Goal: Task Accomplishment & Management: Use online tool/utility

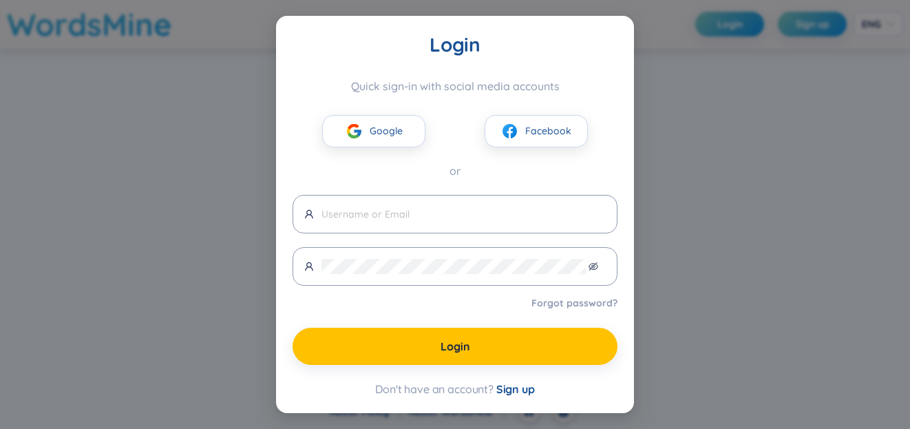
click at [728, 83] on div "Login Quick sign-in with social media accounts Google Facebook or Forgot passwo…" at bounding box center [455, 214] width 910 height 429
click at [728, 79] on div "Login Quick sign-in with social media accounts Google Facebook or Forgot passwo…" at bounding box center [455, 214] width 910 height 429
click at [368, 129] on button "Google" at bounding box center [373, 131] width 103 height 32
click at [373, 133] on span "Google" at bounding box center [385, 130] width 33 height 15
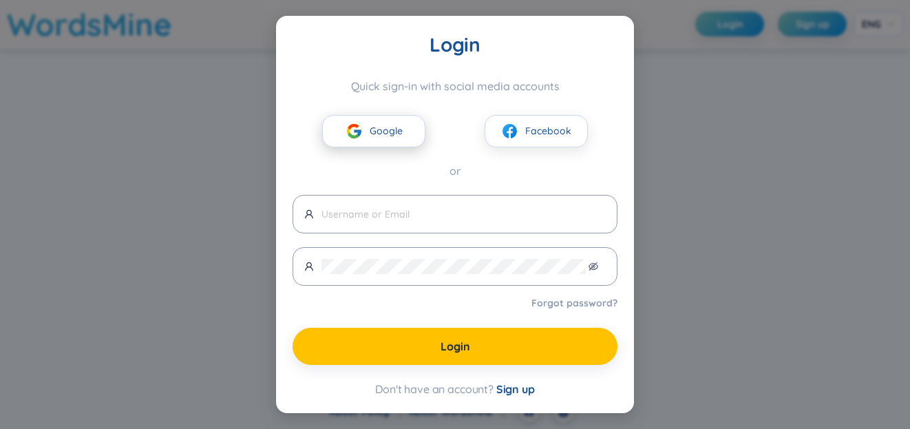
click at [373, 133] on span "Google" at bounding box center [385, 130] width 33 height 15
click at [526, 393] on span "Sign up" at bounding box center [515, 389] width 39 height 14
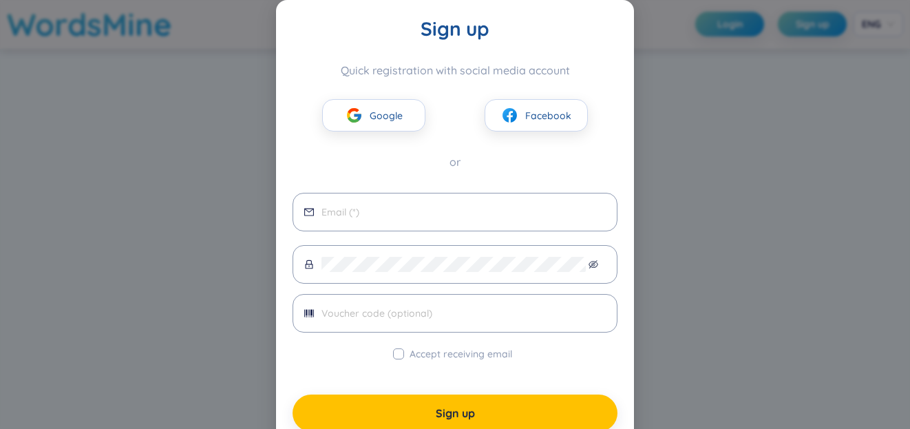
click at [385, 97] on div "Google Facebook" at bounding box center [454, 104] width 325 height 54
click at [378, 105] on button "Google" at bounding box center [373, 115] width 103 height 32
click at [553, 114] on span "Facebook" at bounding box center [548, 115] width 46 height 15
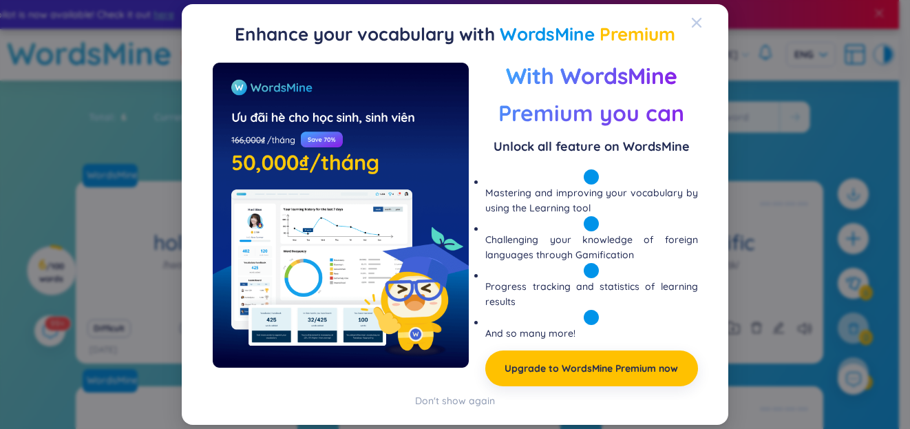
click at [694, 22] on icon "Close" at bounding box center [696, 23] width 10 height 10
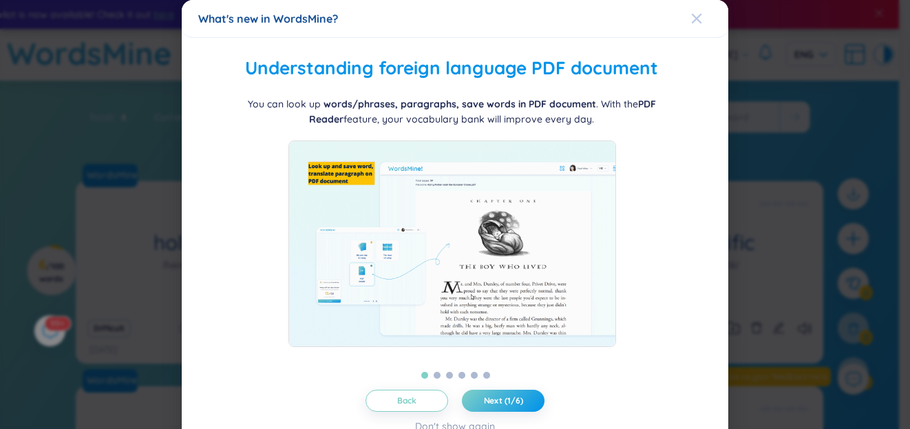
click at [691, 21] on icon "Close" at bounding box center [696, 18] width 11 height 11
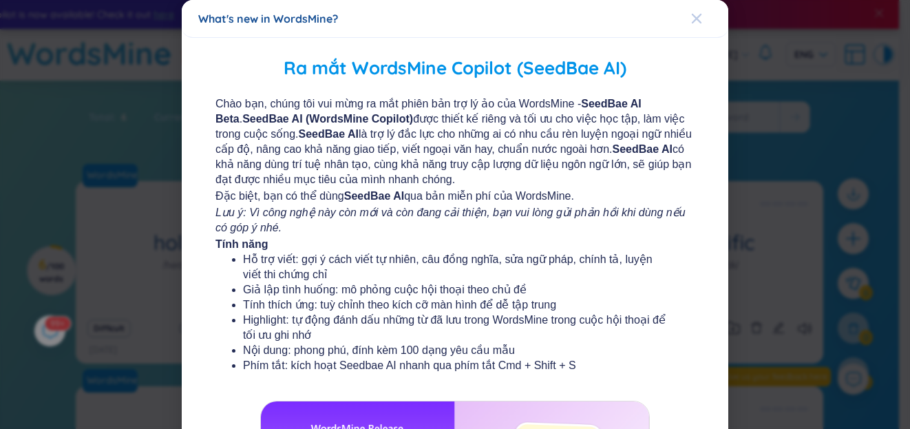
click at [691, 18] on icon "Close" at bounding box center [696, 18] width 11 height 11
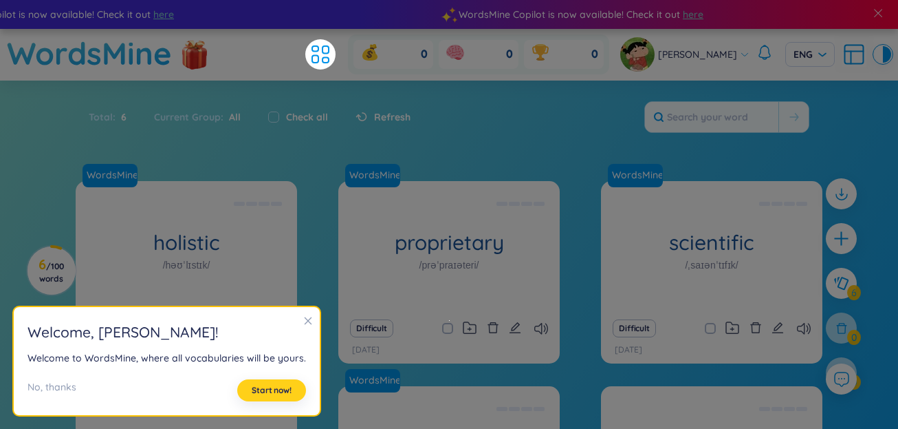
click at [270, 391] on span "Start now!" at bounding box center [272, 390] width 40 height 11
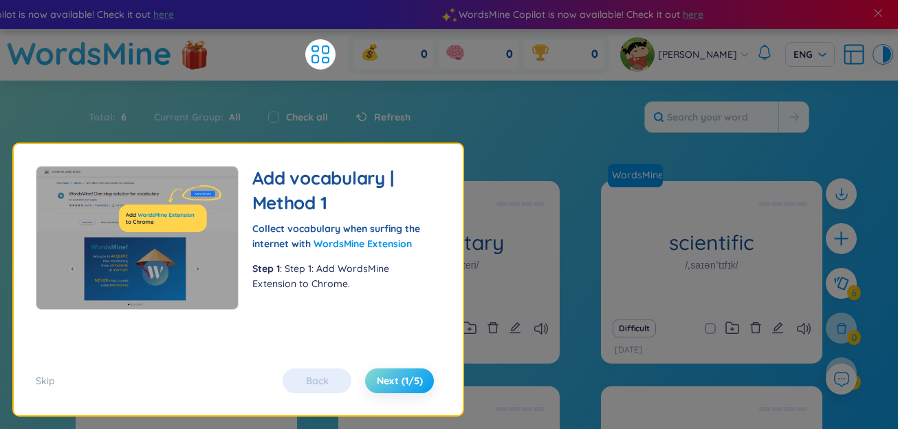
click at [409, 378] on span "Next (1/5)" at bounding box center [400, 381] width 46 height 14
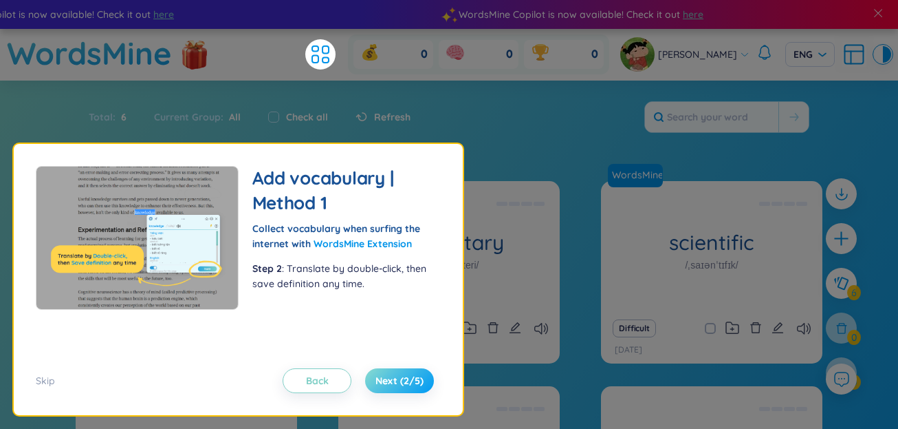
click at [409, 378] on span "Next (2/5)" at bounding box center [400, 381] width 48 height 14
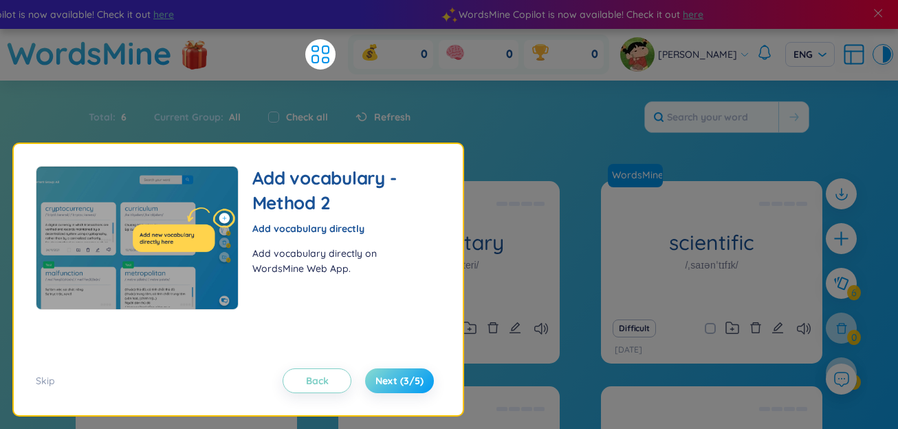
click at [409, 378] on span "Next (3/5)" at bounding box center [400, 381] width 48 height 14
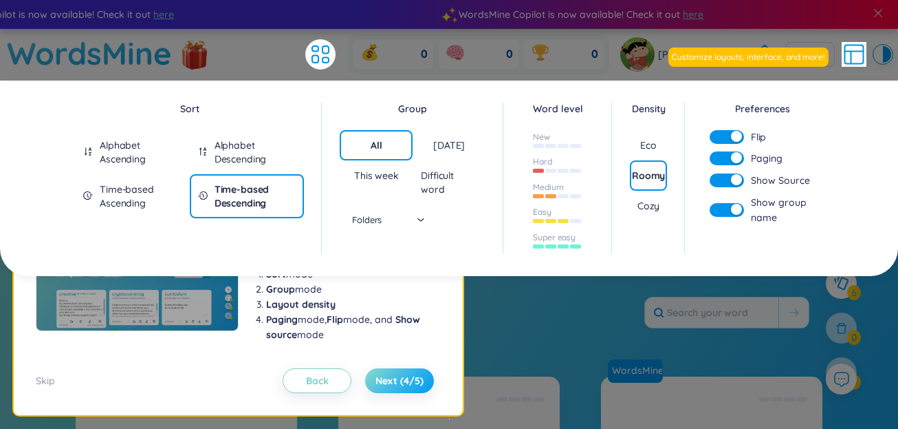
click at [409, 378] on span "Next (4/5)" at bounding box center [400, 381] width 48 height 14
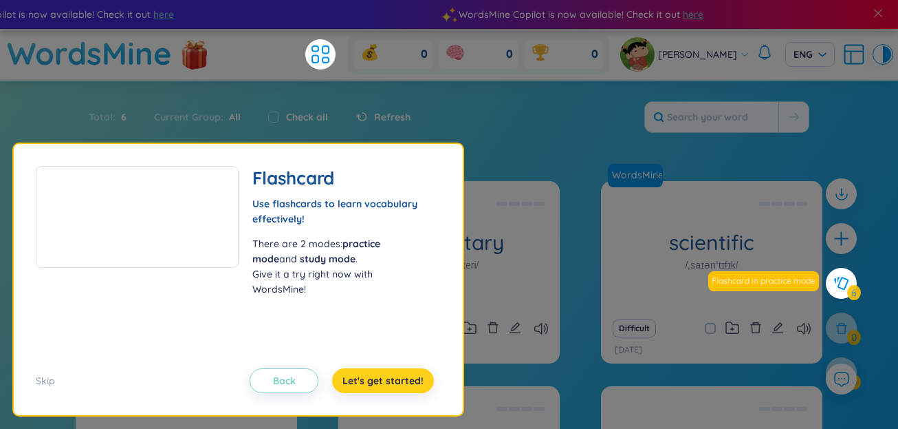
click at [382, 387] on span "Let's get started!" at bounding box center [383, 381] width 81 height 14
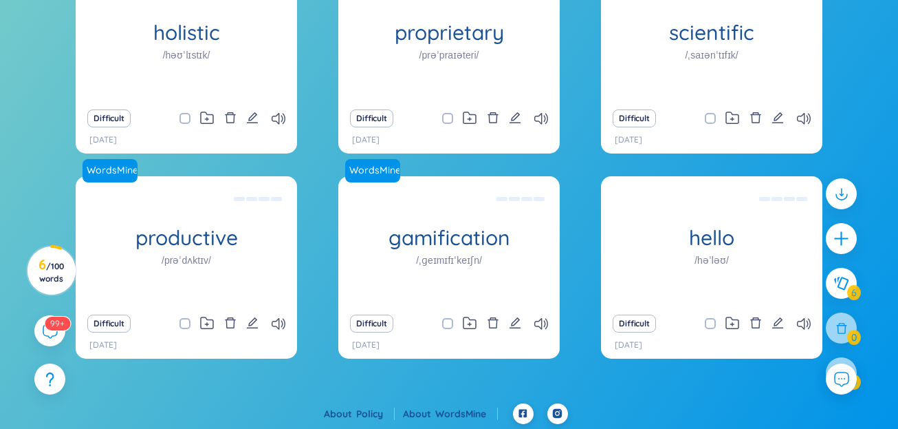
scroll to position [212, 0]
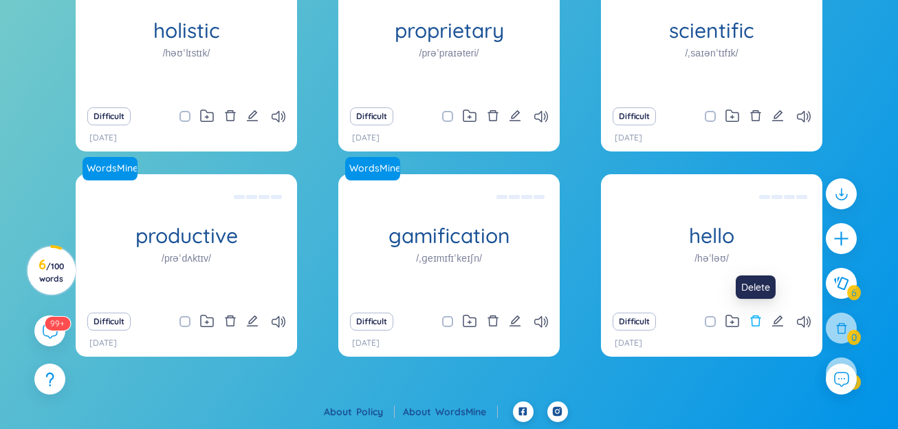
click at [754, 321] on icon "delete" at bounding box center [756, 320] width 12 height 12
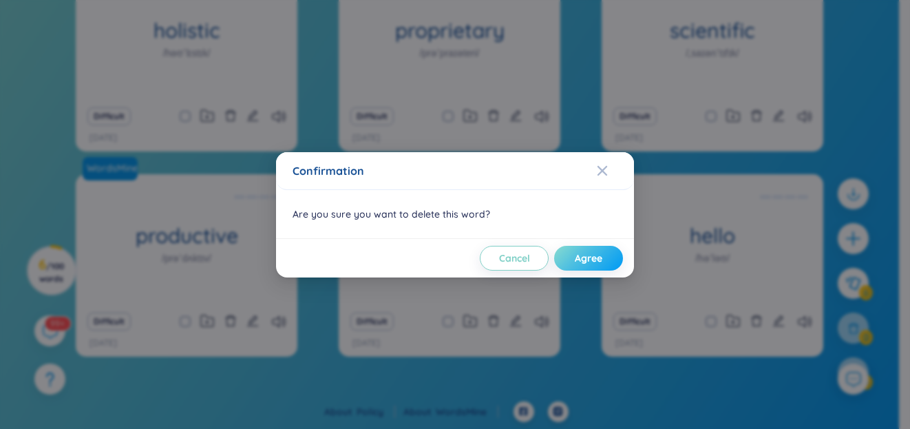
click at [568, 257] on button "Agree" at bounding box center [588, 258] width 69 height 25
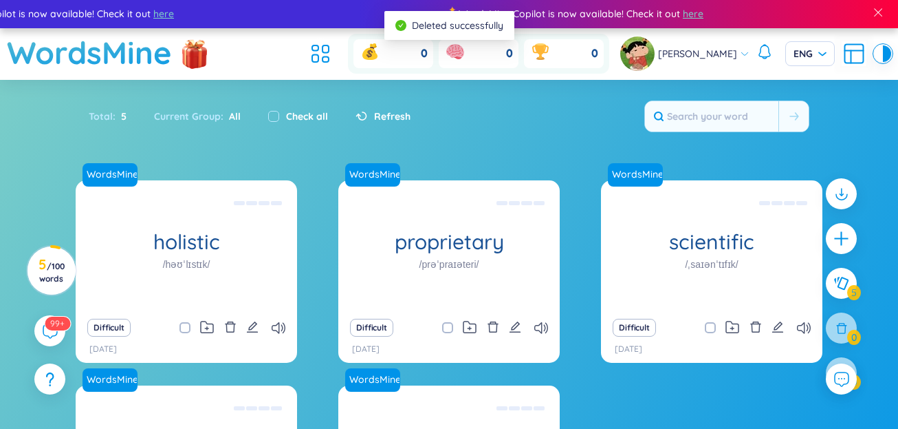
scroll to position [0, 0]
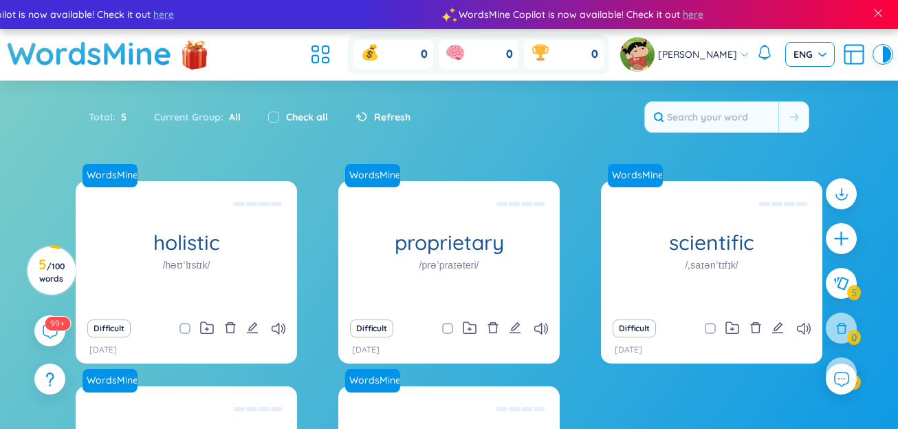
click at [824, 54] on span "ENG" at bounding box center [810, 54] width 33 height 14
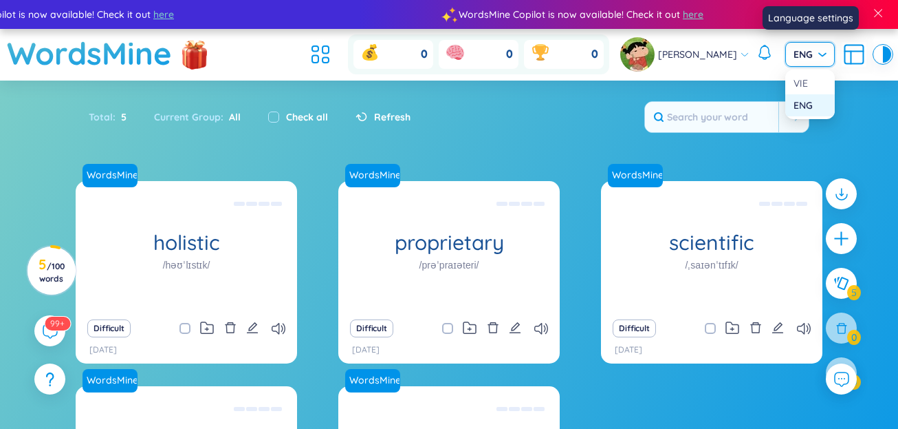
click at [824, 54] on span "ENG" at bounding box center [810, 54] width 33 height 14
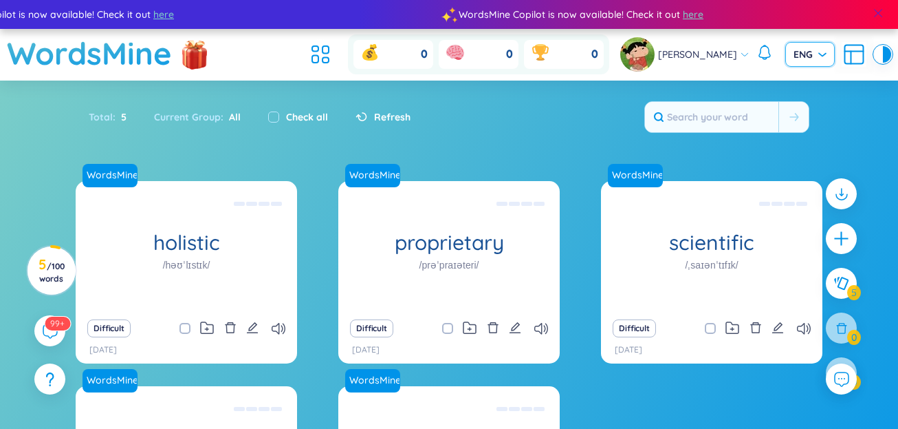
click at [881, 9] on span at bounding box center [878, 13] width 12 height 12
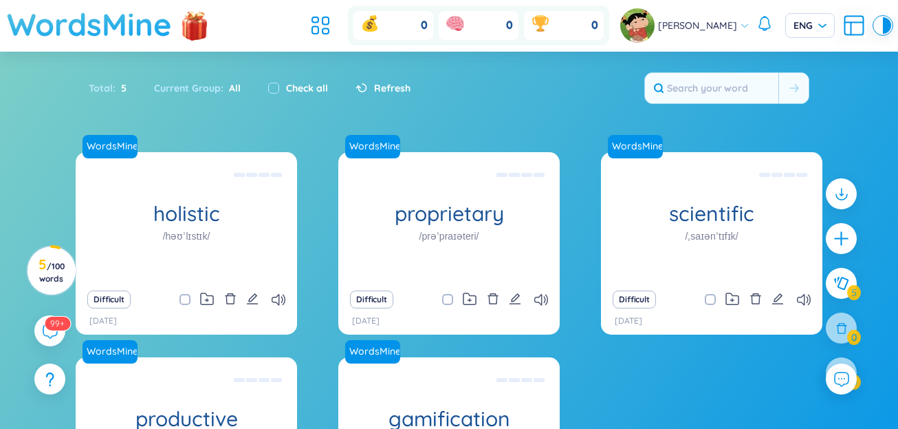
click at [88, 37] on h1 "WordsMine" at bounding box center [89, 24] width 165 height 49
click at [29, 21] on h1 "WordsMine" at bounding box center [89, 24] width 165 height 49
click at [102, 21] on h1 "WordsMine" at bounding box center [89, 24] width 165 height 49
click at [69, 19] on h1 "WordsMine" at bounding box center [89, 24] width 165 height 49
click at [393, 89] on span "Refresh" at bounding box center [392, 87] width 36 height 15
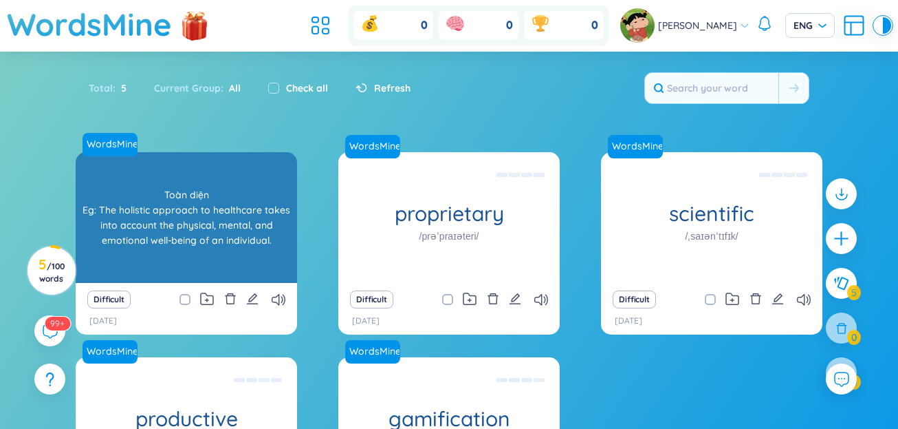
click at [263, 191] on div "WordsMine holistic /həʊˈlɪstɪk/ [PERSON_NAME] Eg: The holistic approach to heal…" at bounding box center [187, 217] width 222 height 131
